Goal: Information Seeking & Learning: Learn about a topic

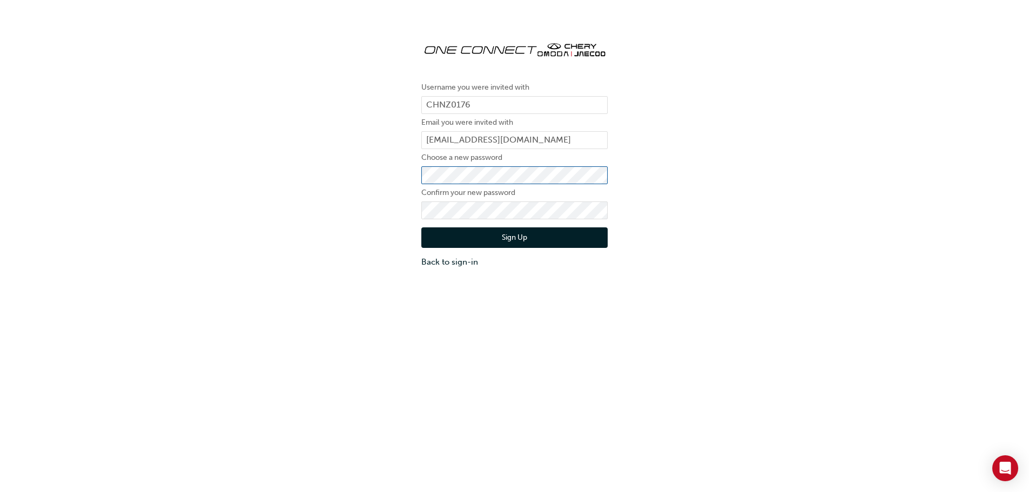
click at [399, 173] on div "Username you were invited with CHNZ0176 Email you were invited with parts1@kidd…" at bounding box center [514, 150] width 1029 height 252
click at [548, 240] on button "Sign Up" at bounding box center [514, 237] width 186 height 21
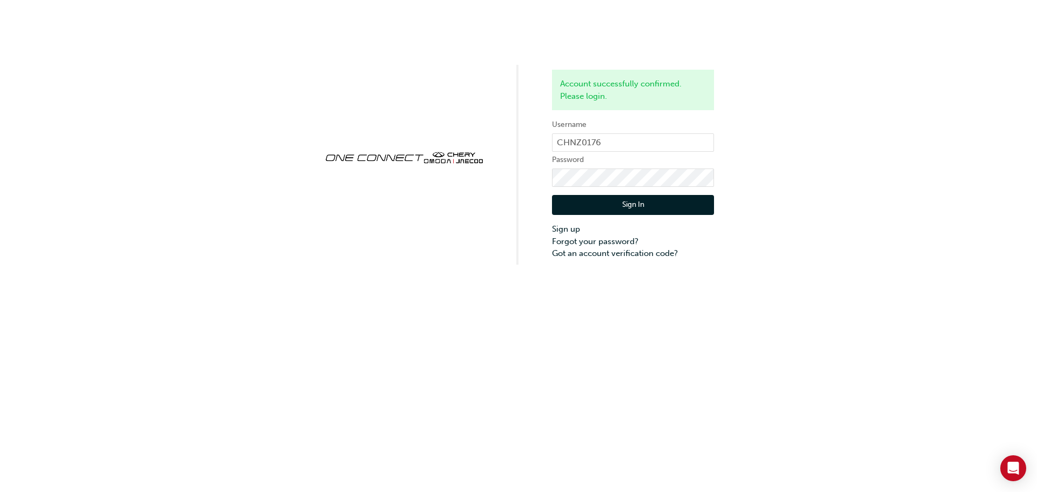
click at [626, 205] on button "Sign In" at bounding box center [633, 205] width 162 height 21
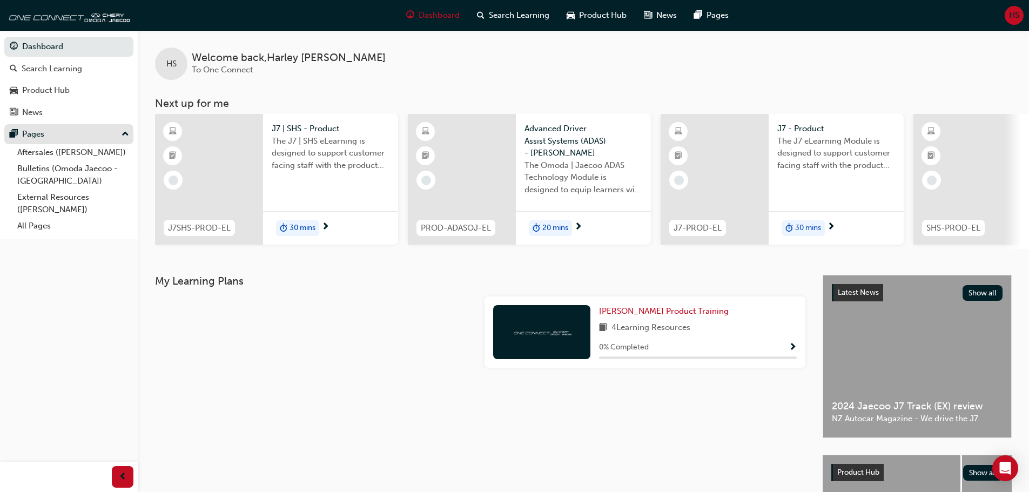
click at [52, 134] on div "Pages" at bounding box center [69, 133] width 118 height 13
click at [48, 200] on link "External Resources (Omoda Jaecoo)" at bounding box center [73, 203] width 120 height 29
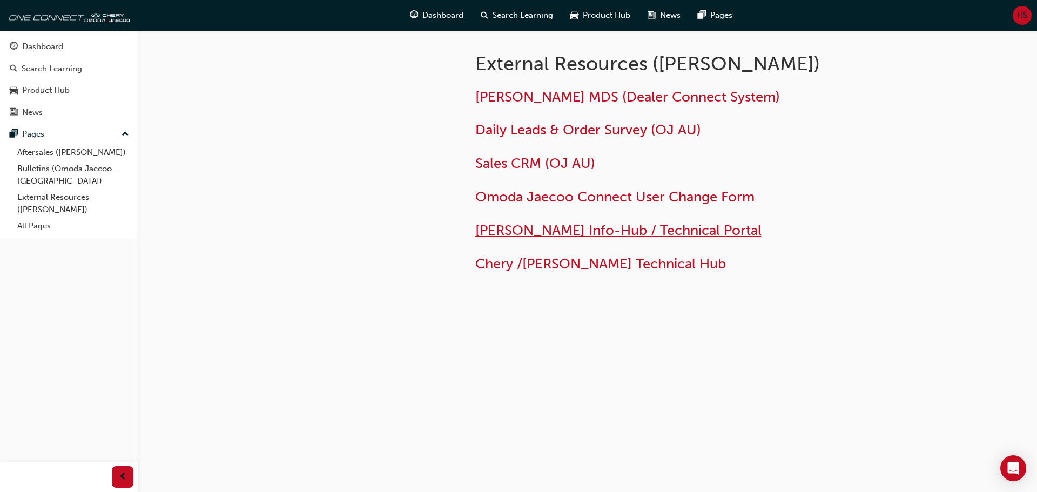
click at [584, 232] on span "[PERSON_NAME] Info-Hub / Technical Portal" at bounding box center [618, 230] width 286 height 17
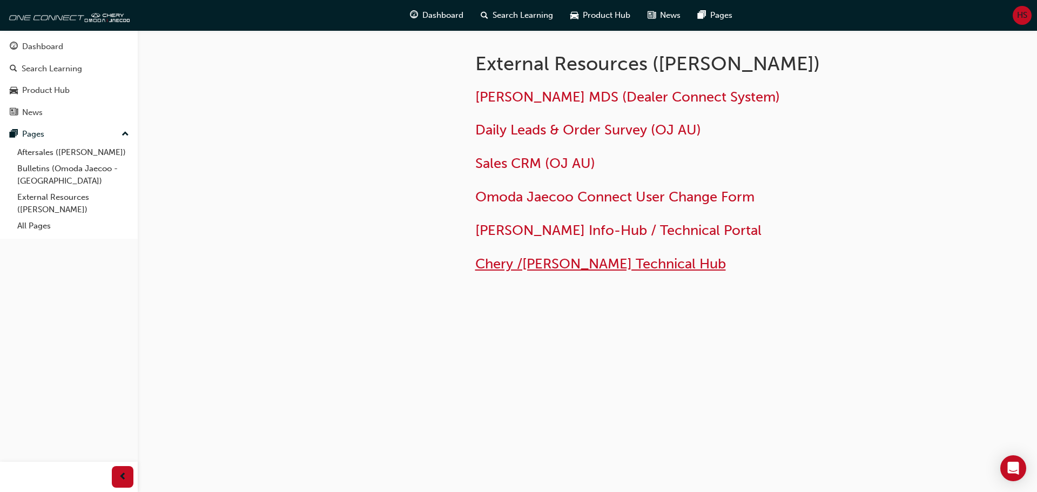
click at [618, 264] on span "Chery /[PERSON_NAME] Technical Hub" at bounding box center [600, 263] width 251 height 17
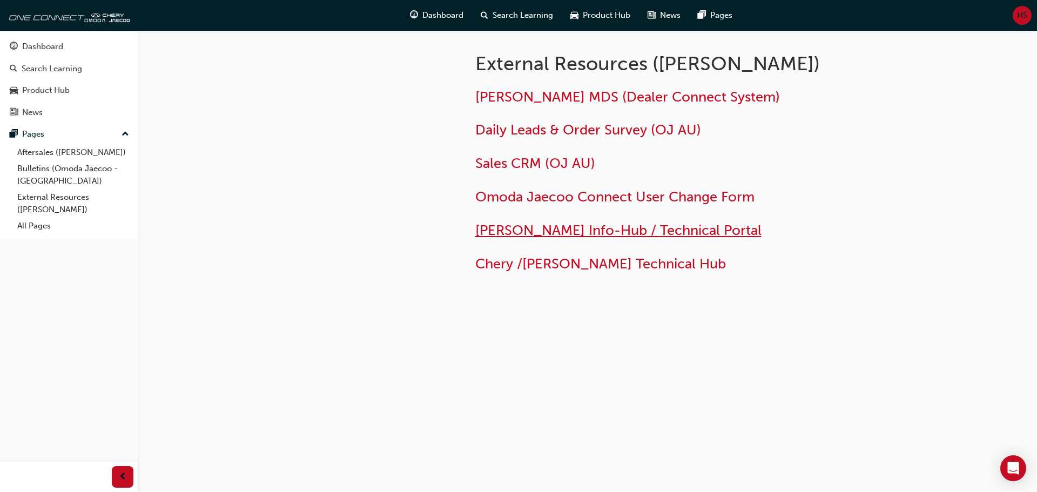
click at [535, 229] on span "[PERSON_NAME] Info-Hub / Technical Portal" at bounding box center [618, 230] width 286 height 17
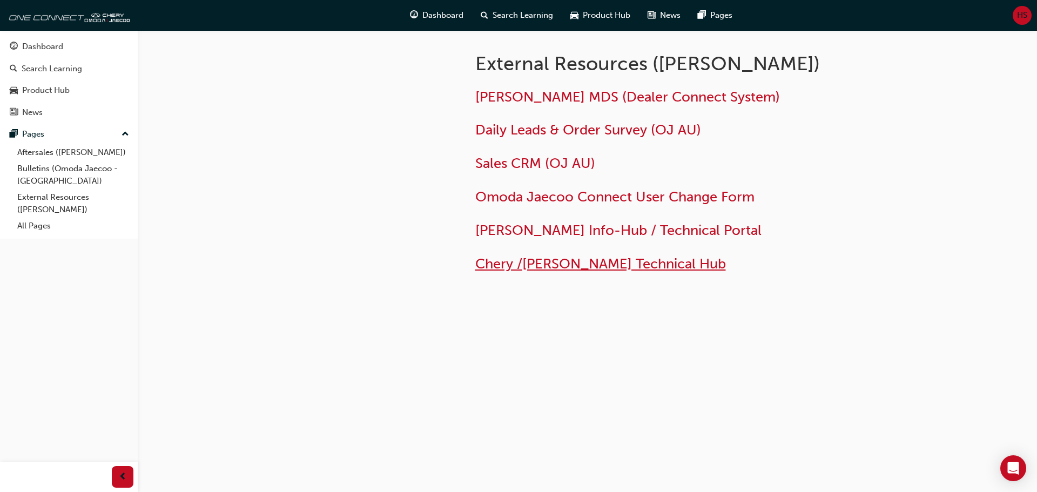
click at [566, 263] on span "Chery /[PERSON_NAME] Technical Hub" at bounding box center [600, 263] width 251 height 17
